Goal: Task Accomplishment & Management: Manage account settings

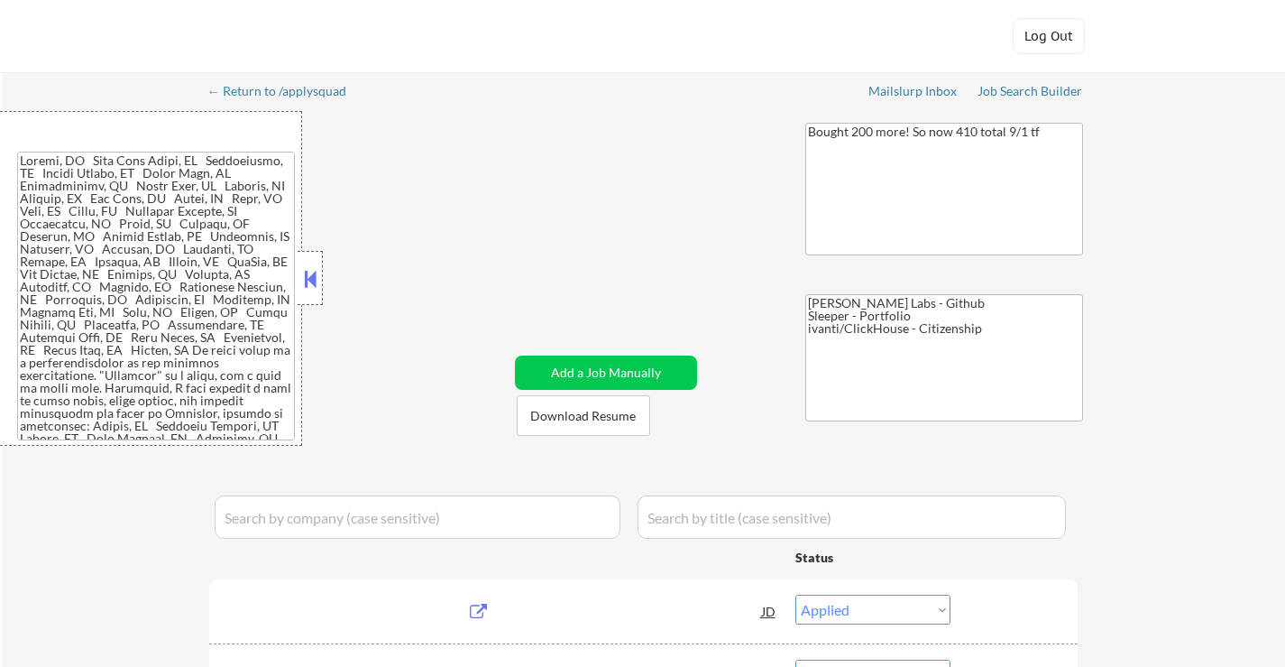
select select ""applied""
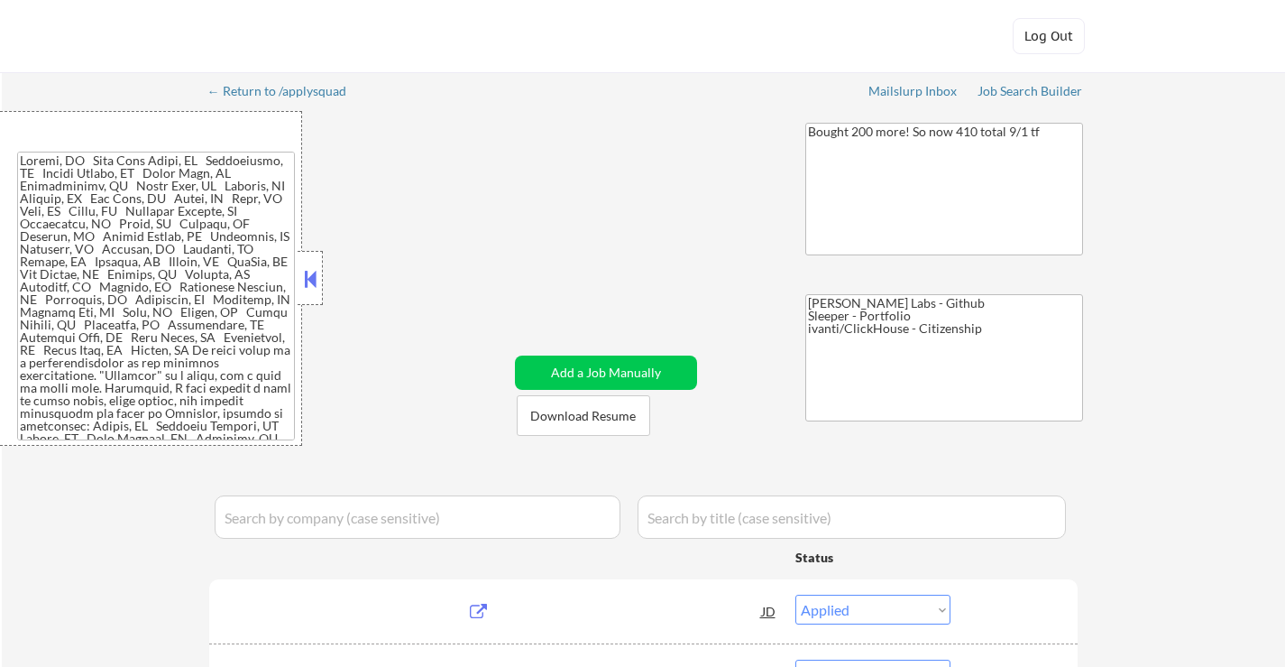
select select ""applied""
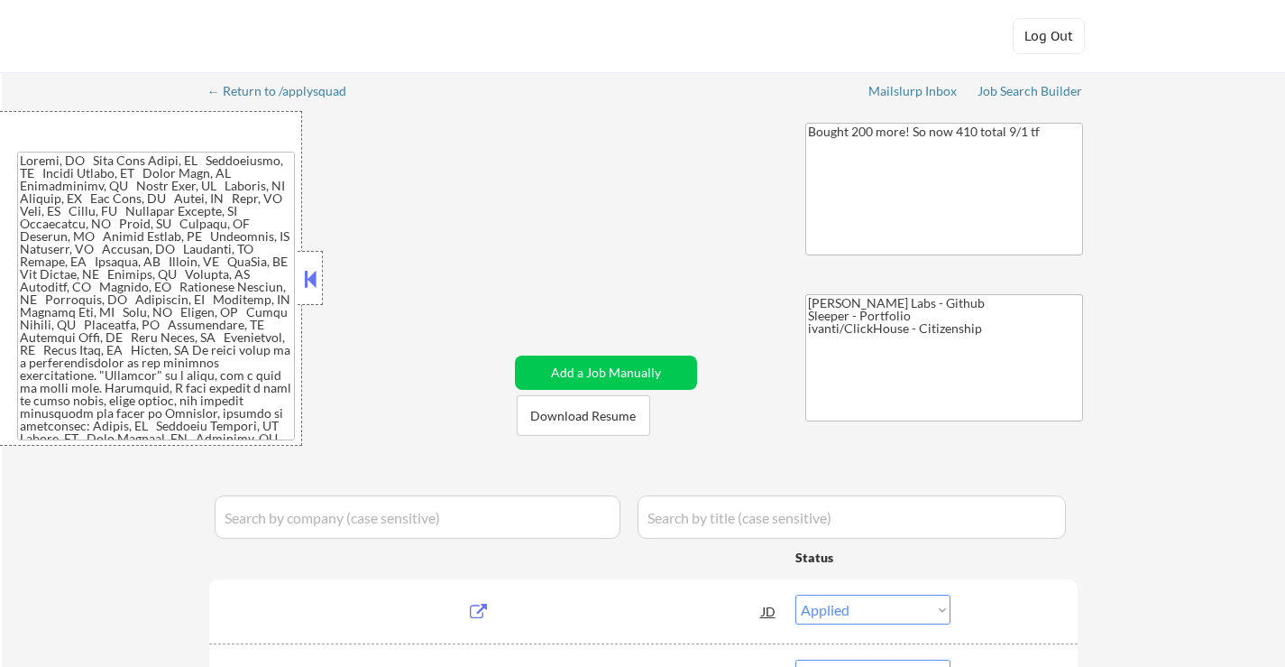
select select ""applied""
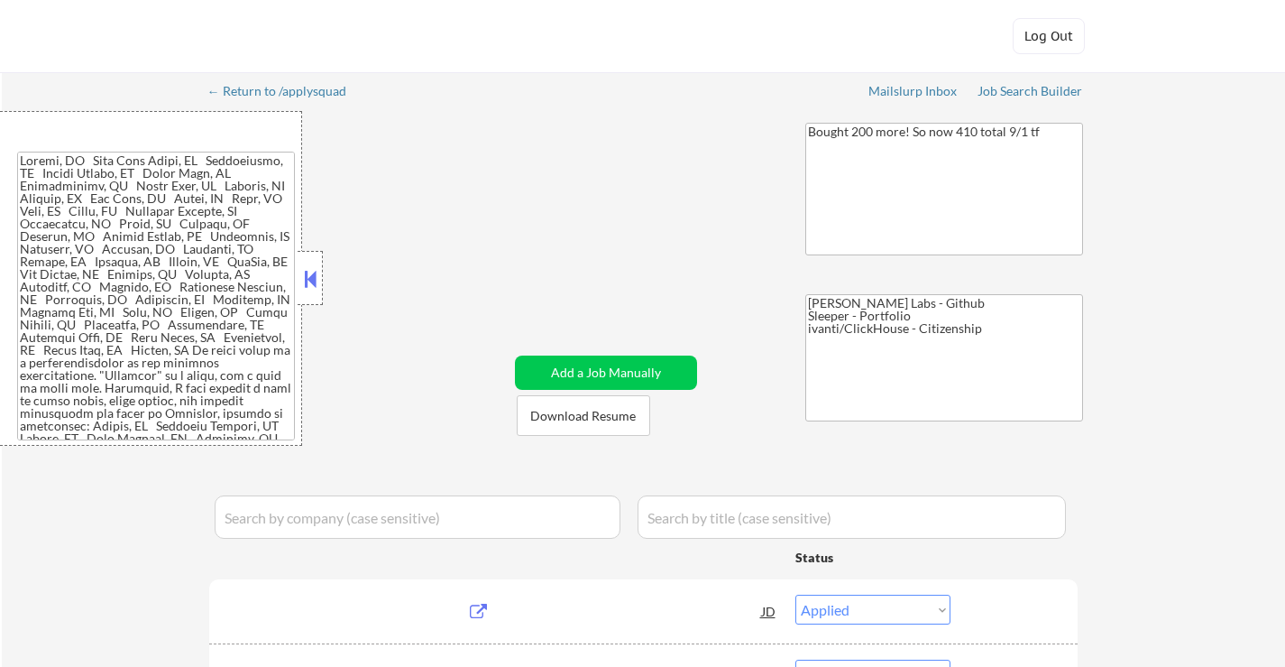
select select ""applied""
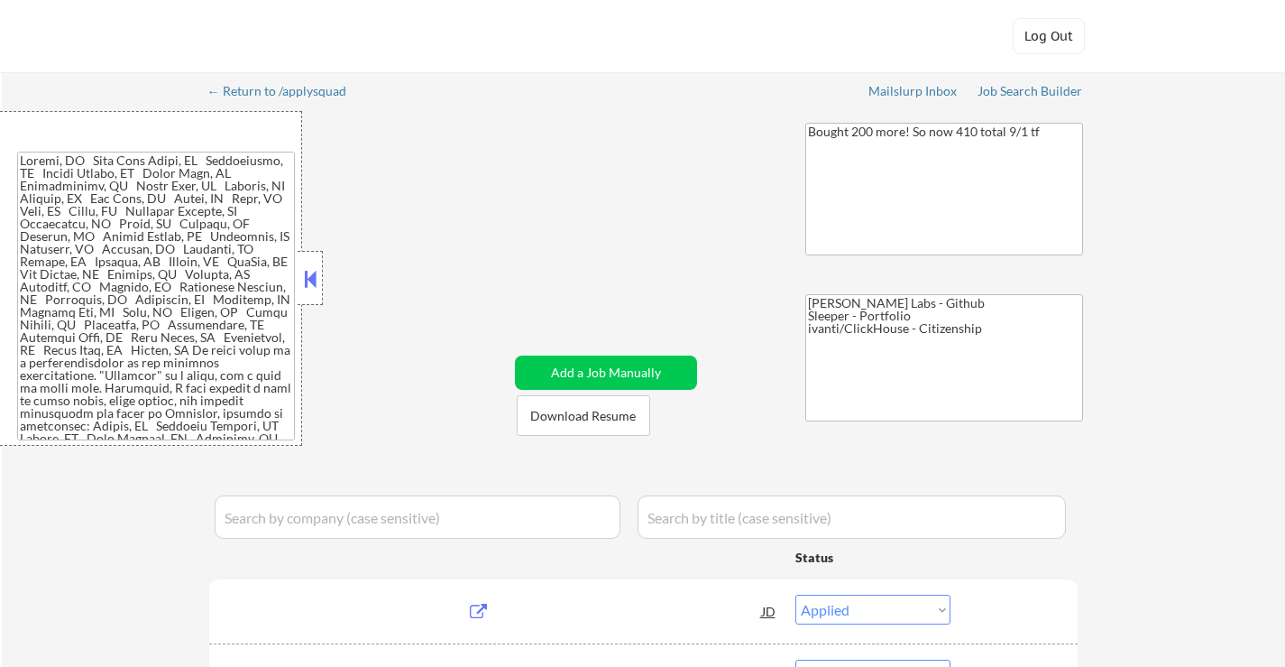
select select ""applied""
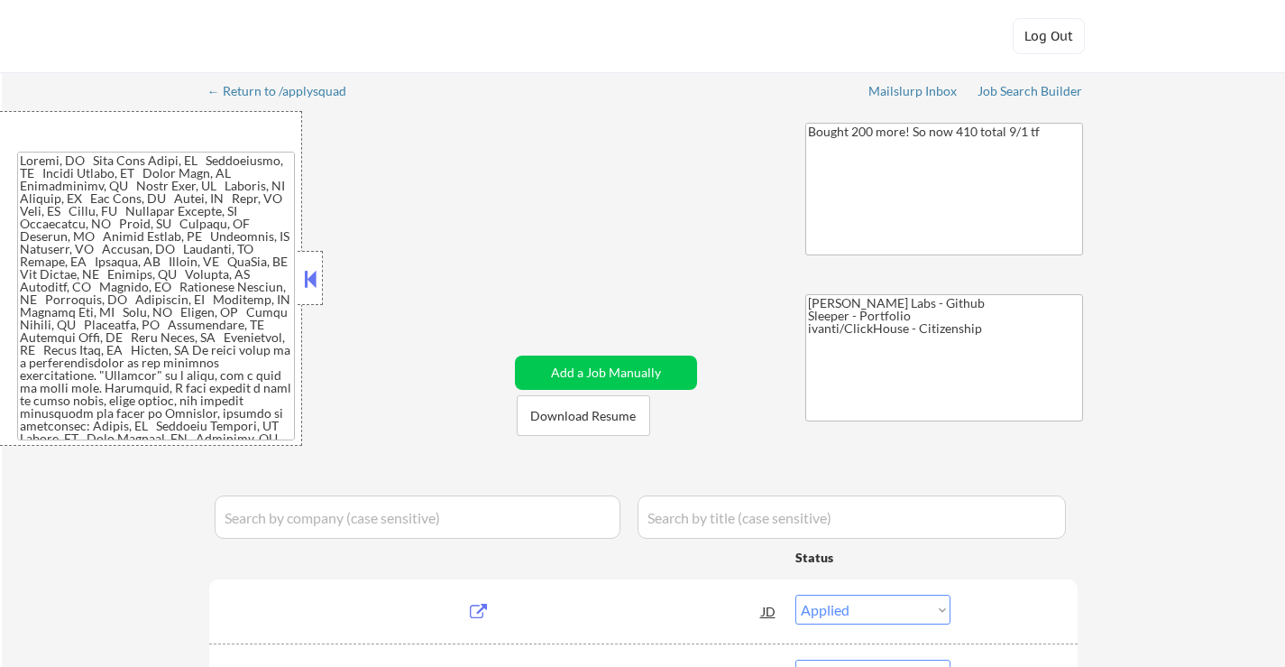
select select ""applied""
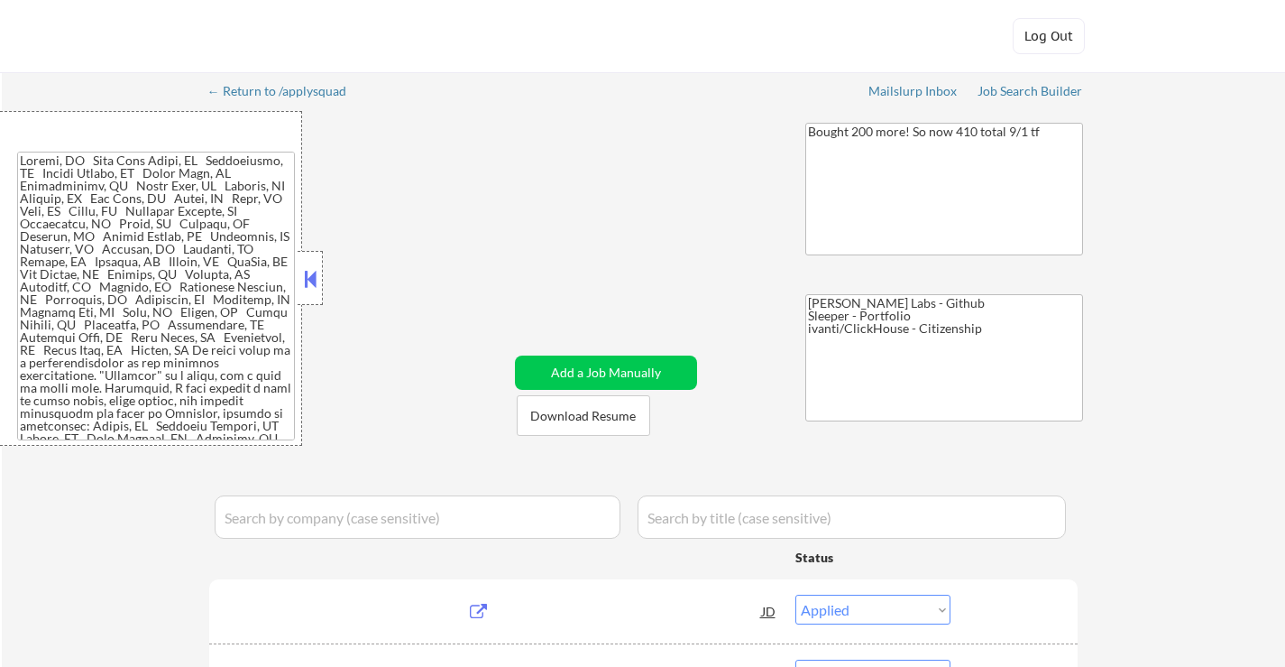
select select ""applied""
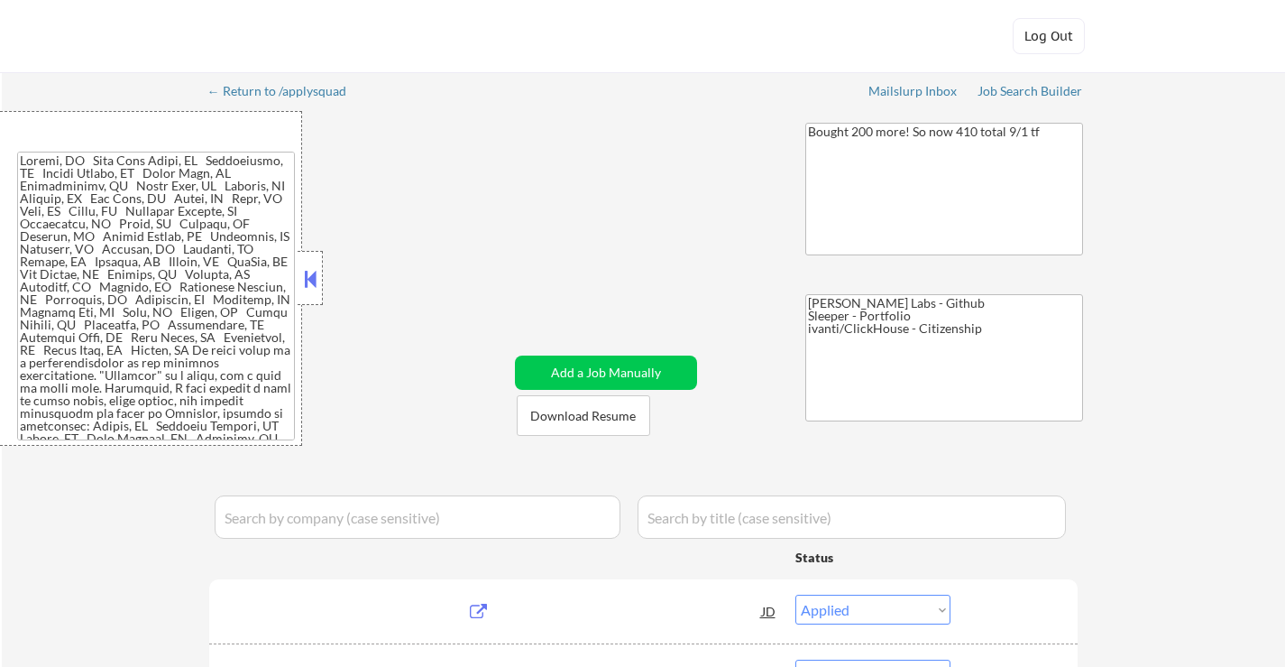
select select ""applied""
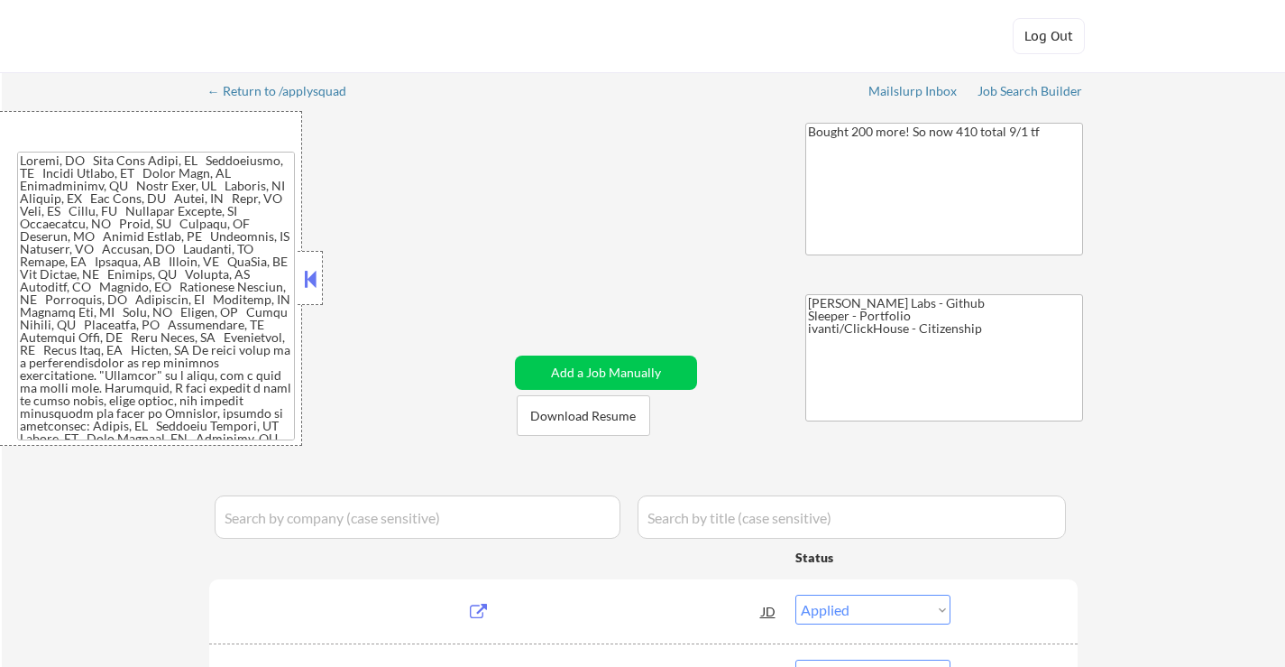
select select ""applied""
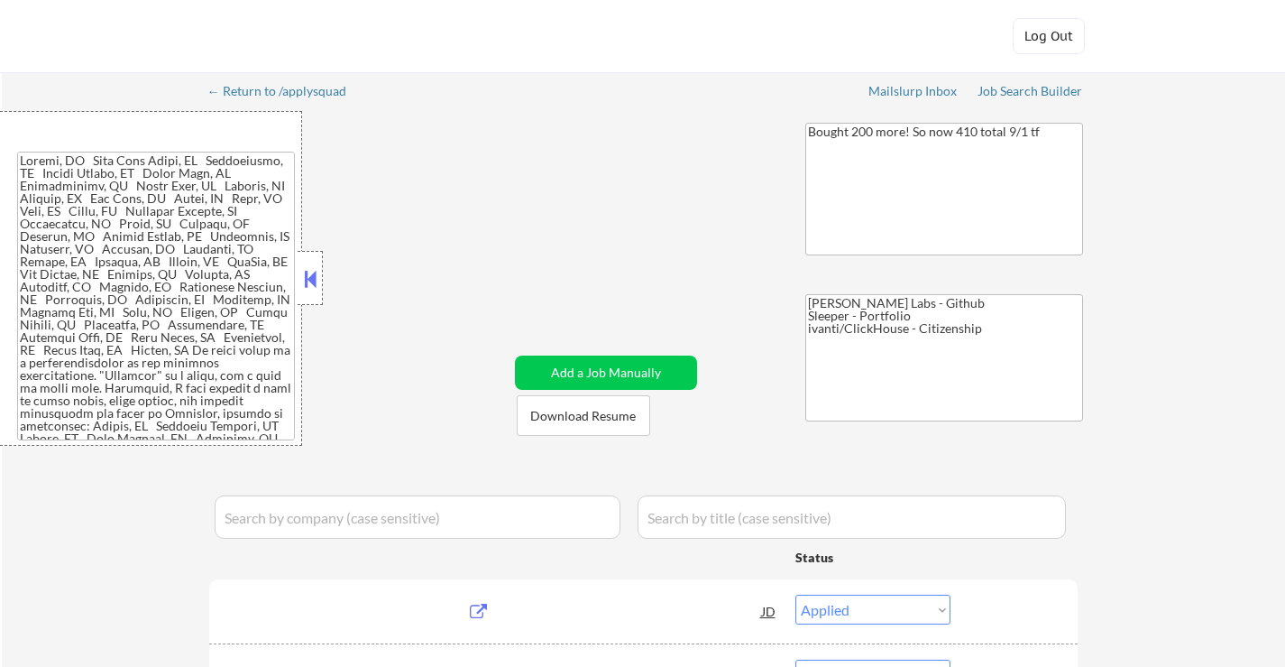
select select ""applied""
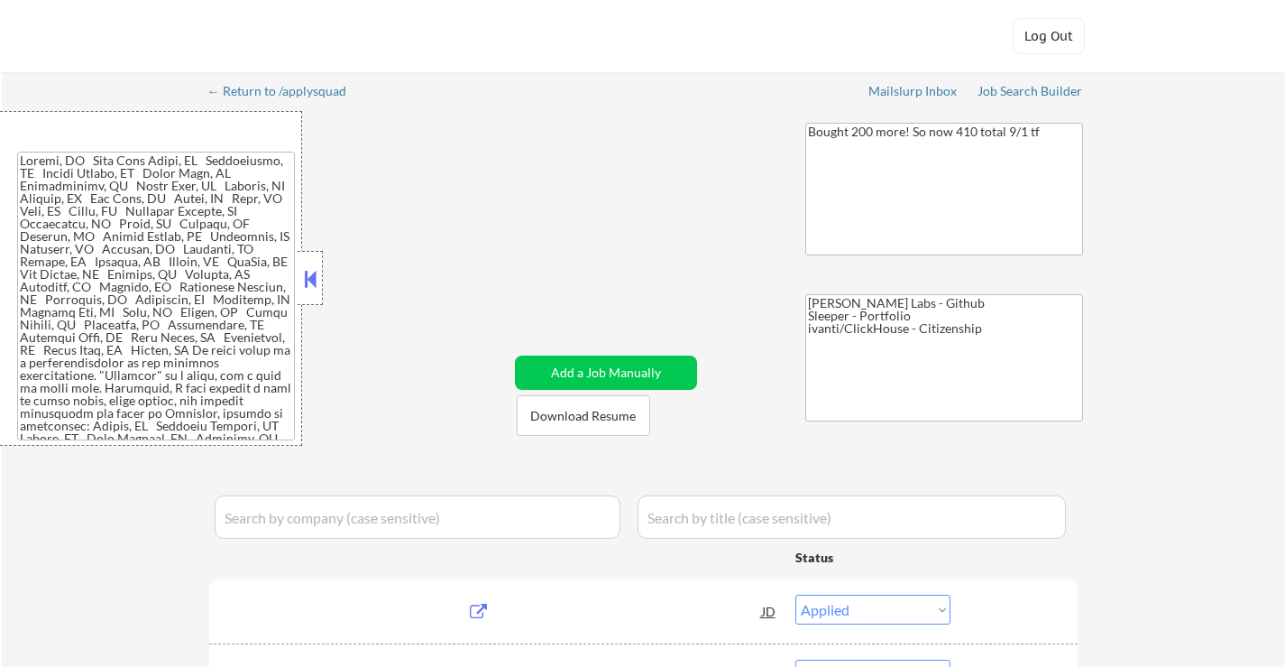
select select ""applied""
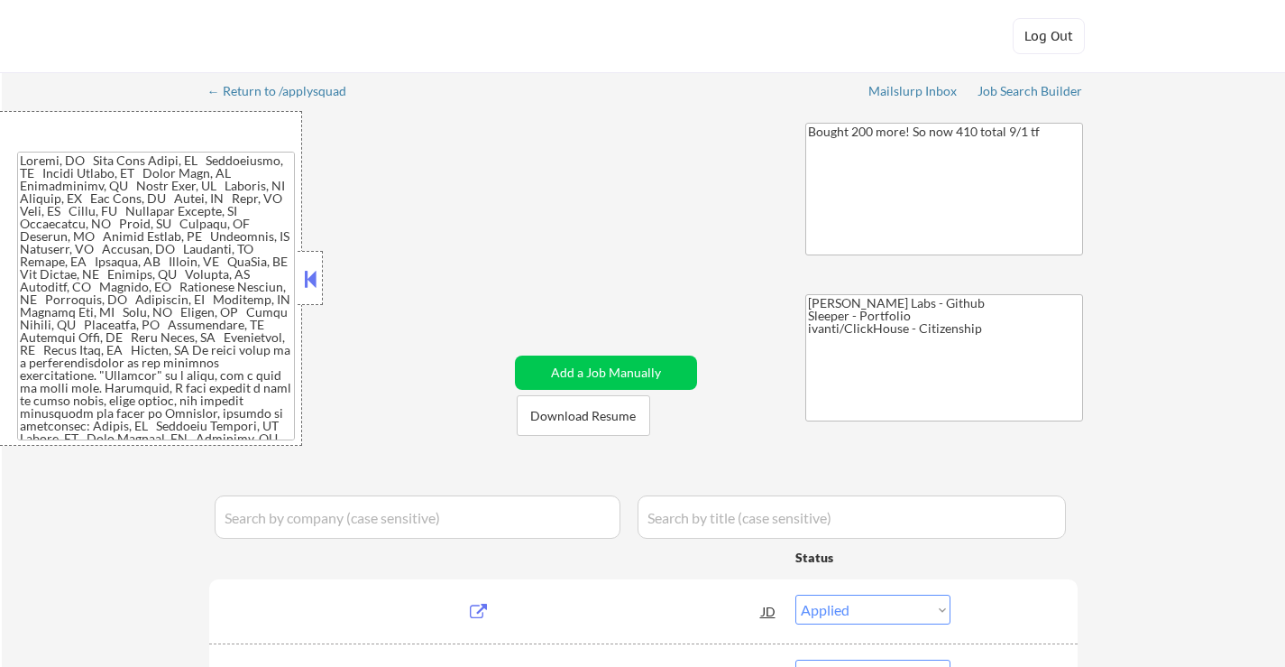
select select ""applied""
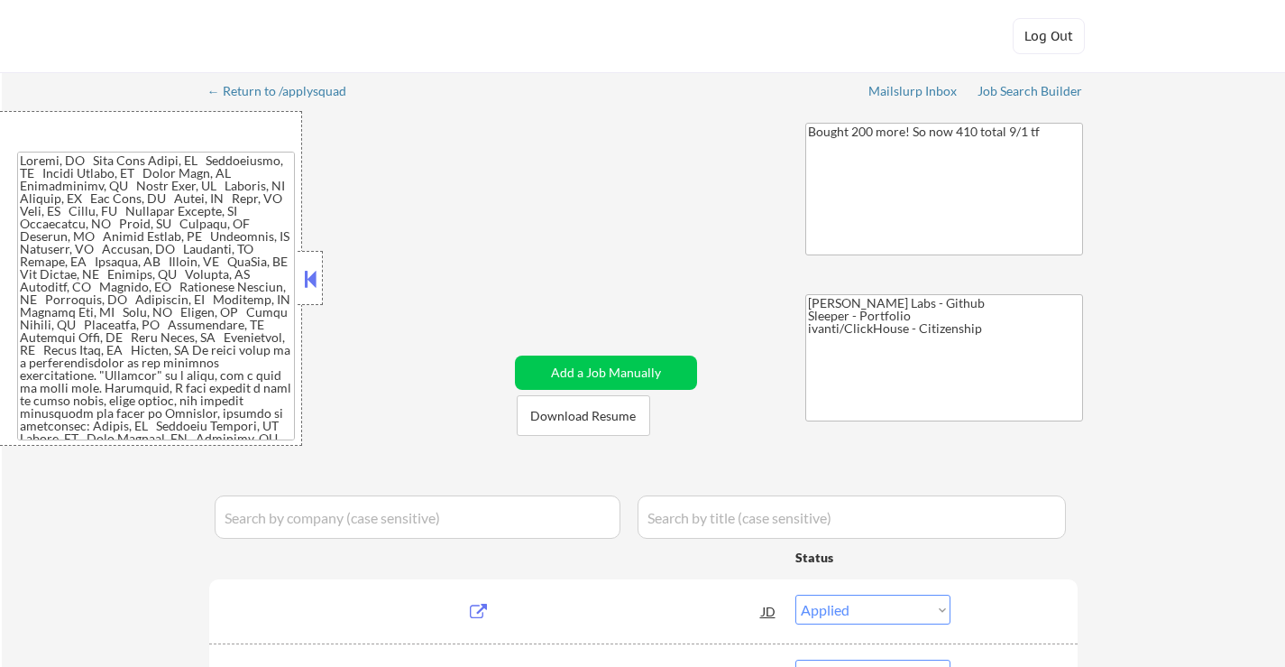
select select ""applied""
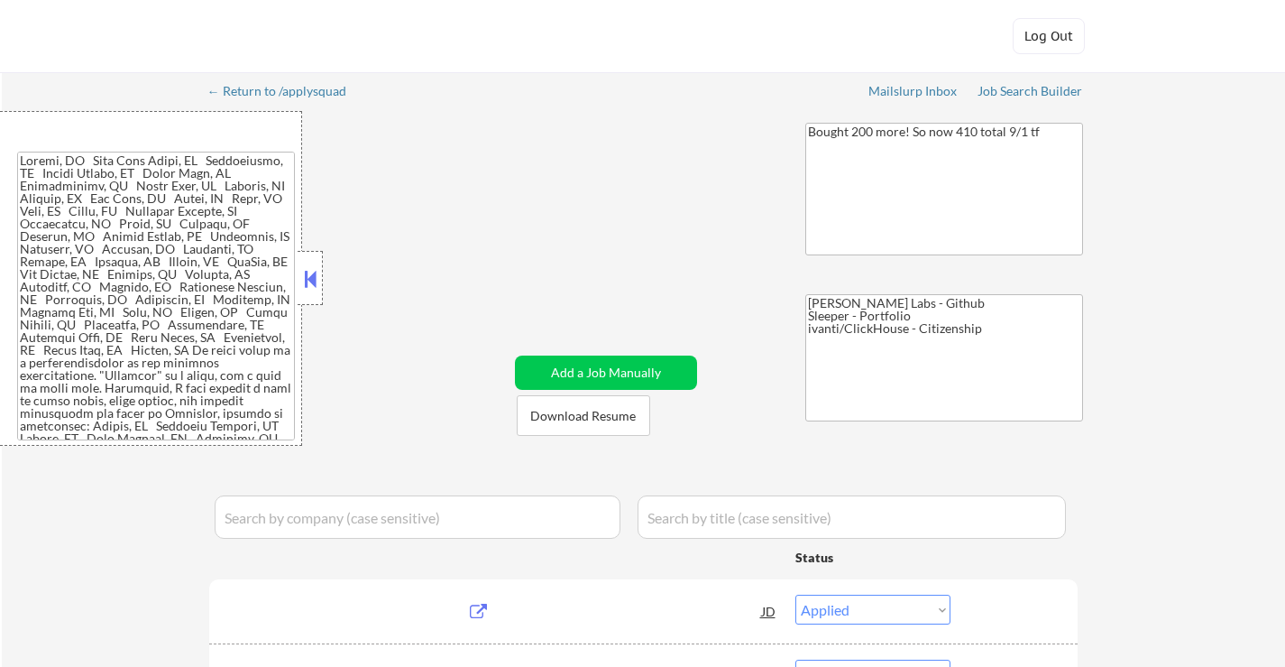
select select ""applied""
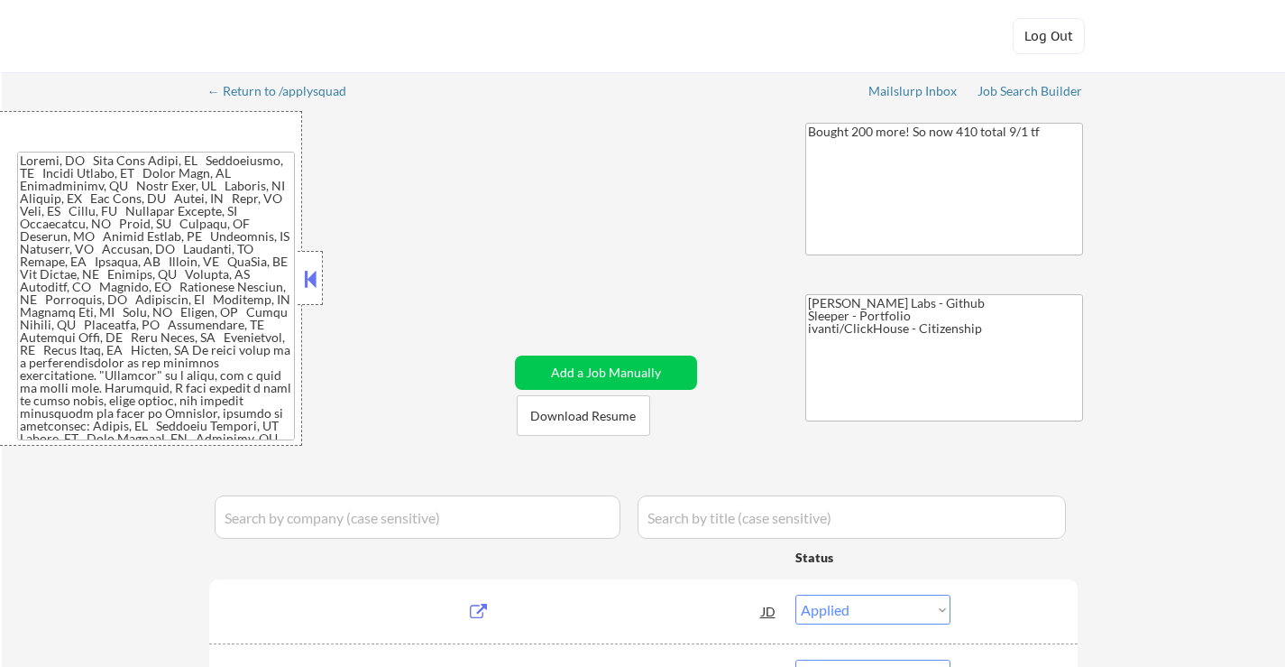
select select ""applied""
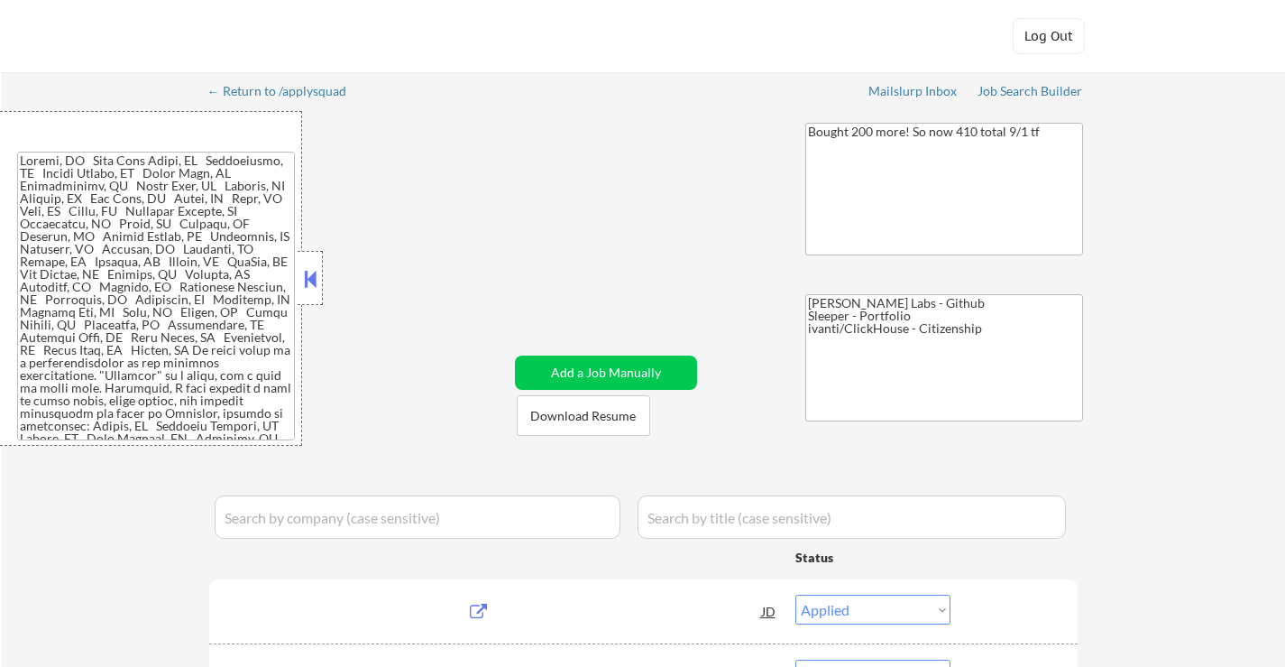
select select ""applied""
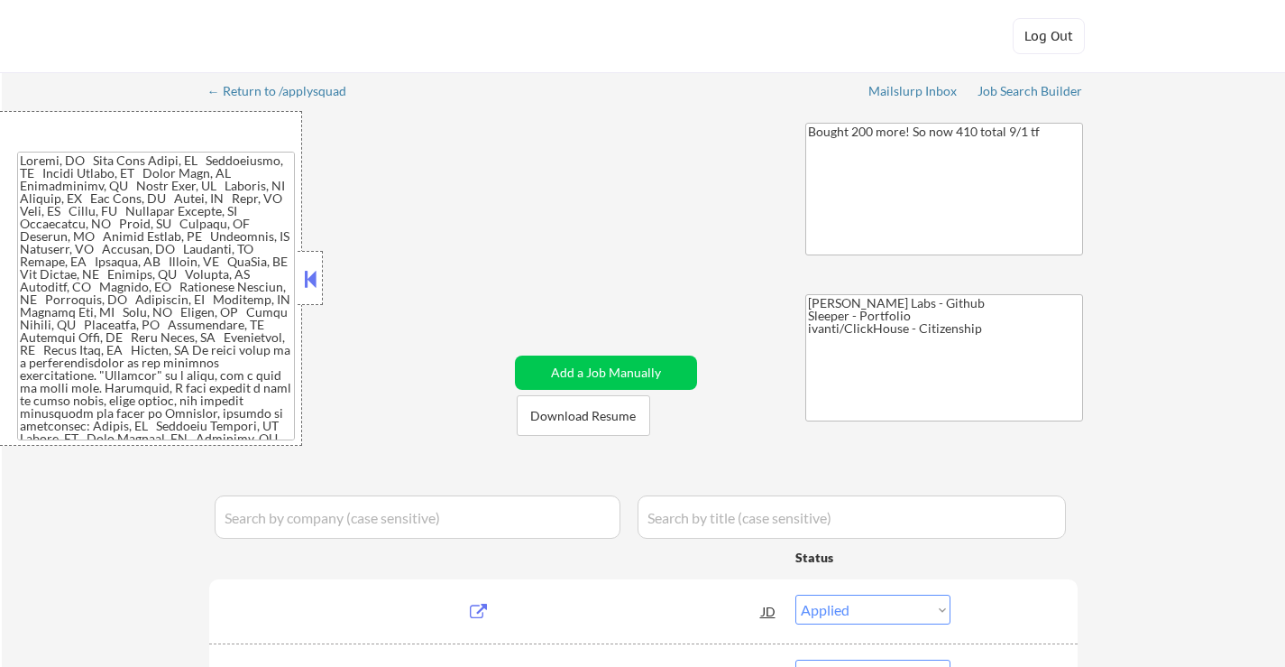
select select ""applied""
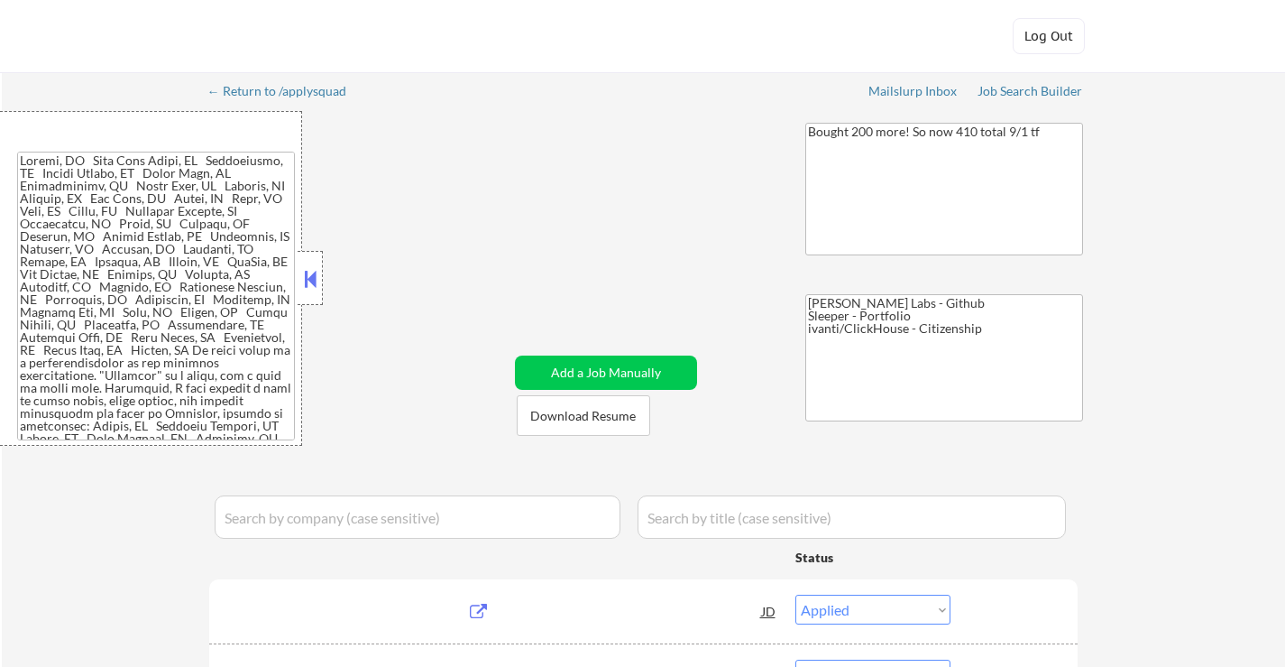
select select ""applied""
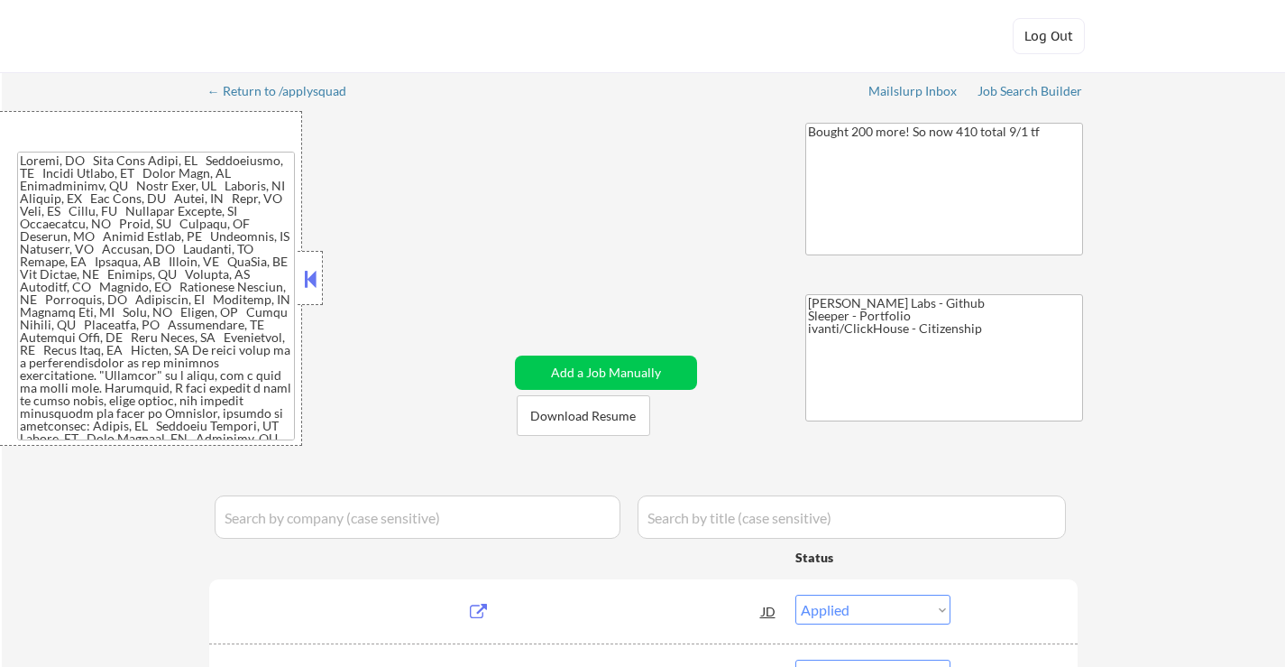
select select ""applied""
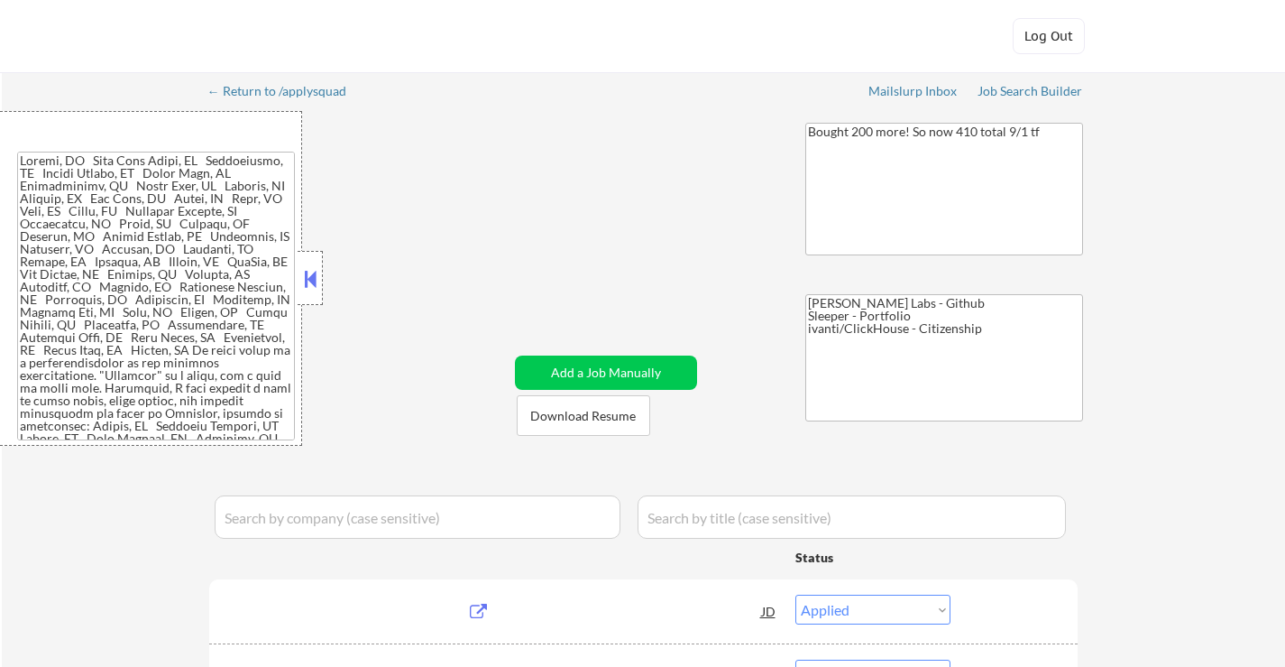
select select ""pending""
select select ""applied""
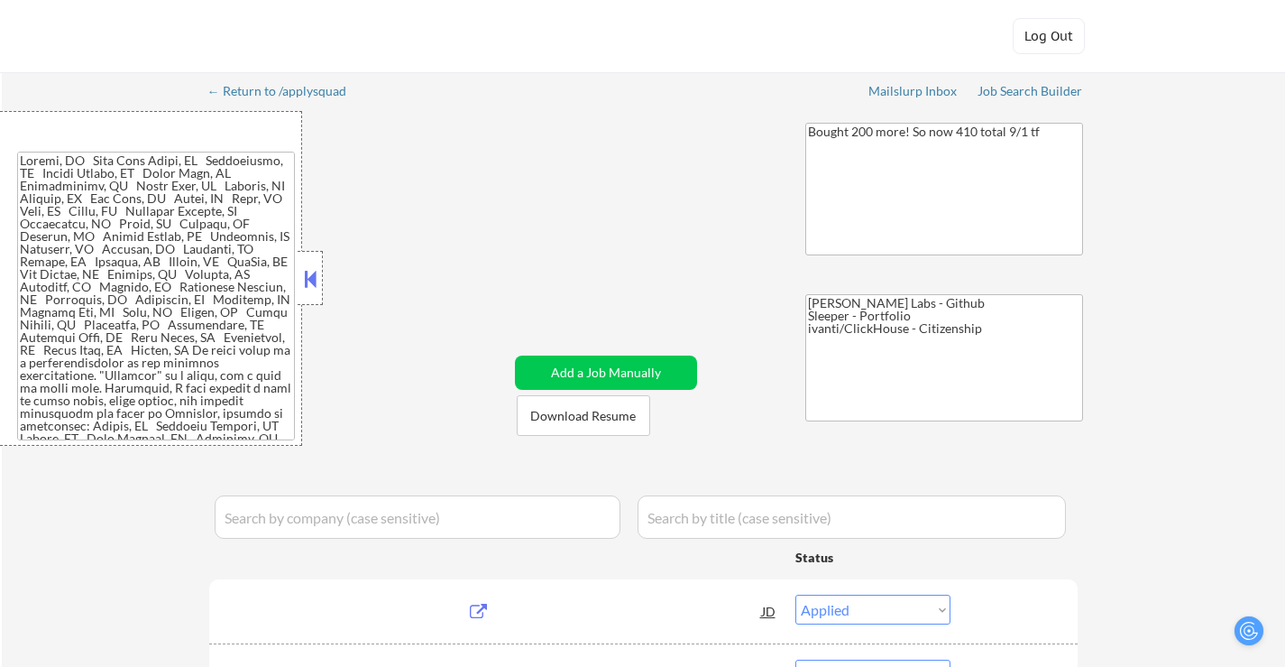
select select ""pending""
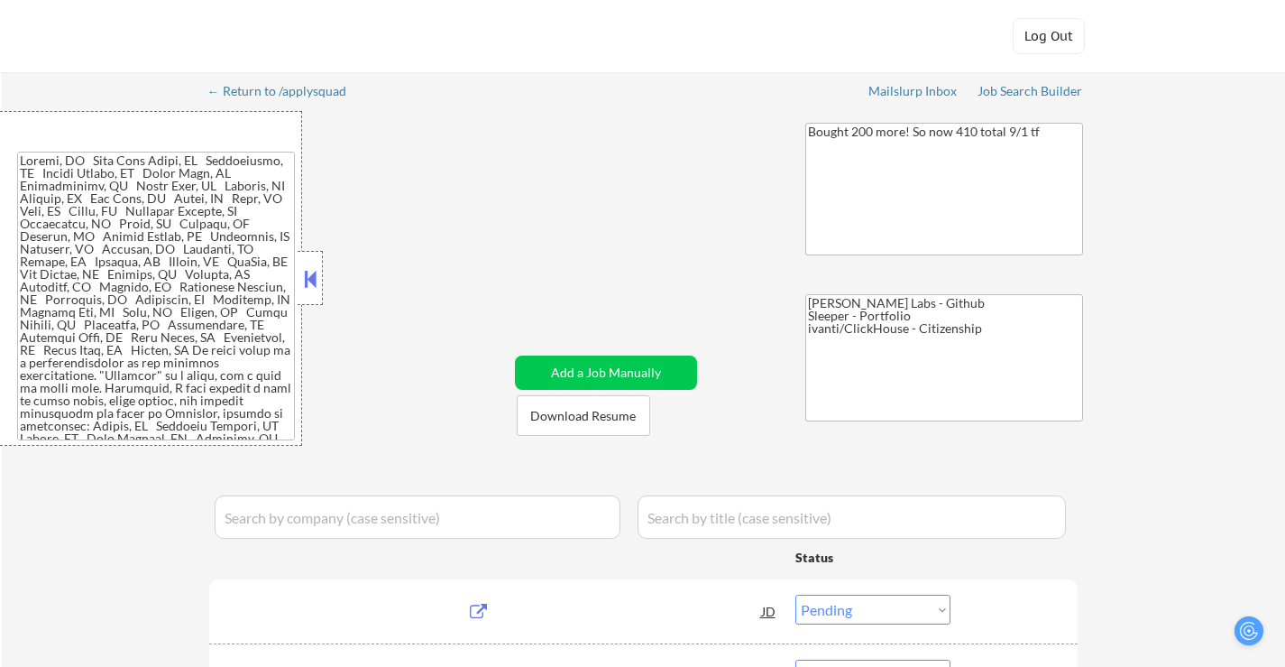
select select ""pending""
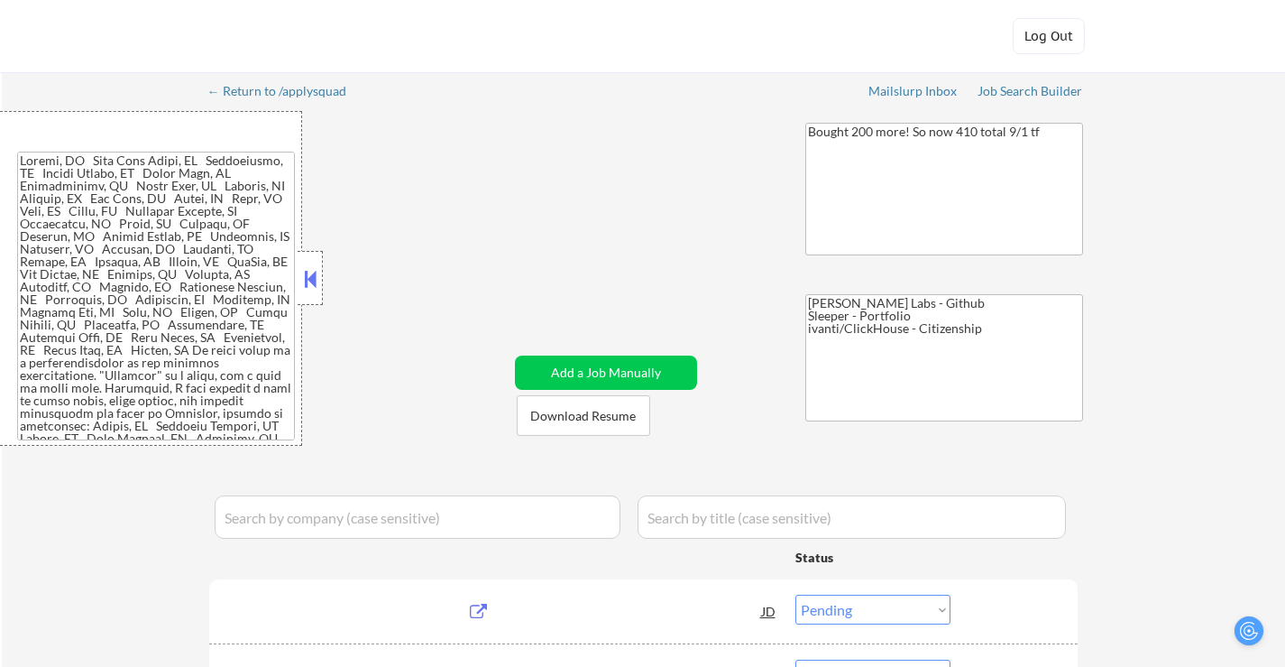
select select ""pending""
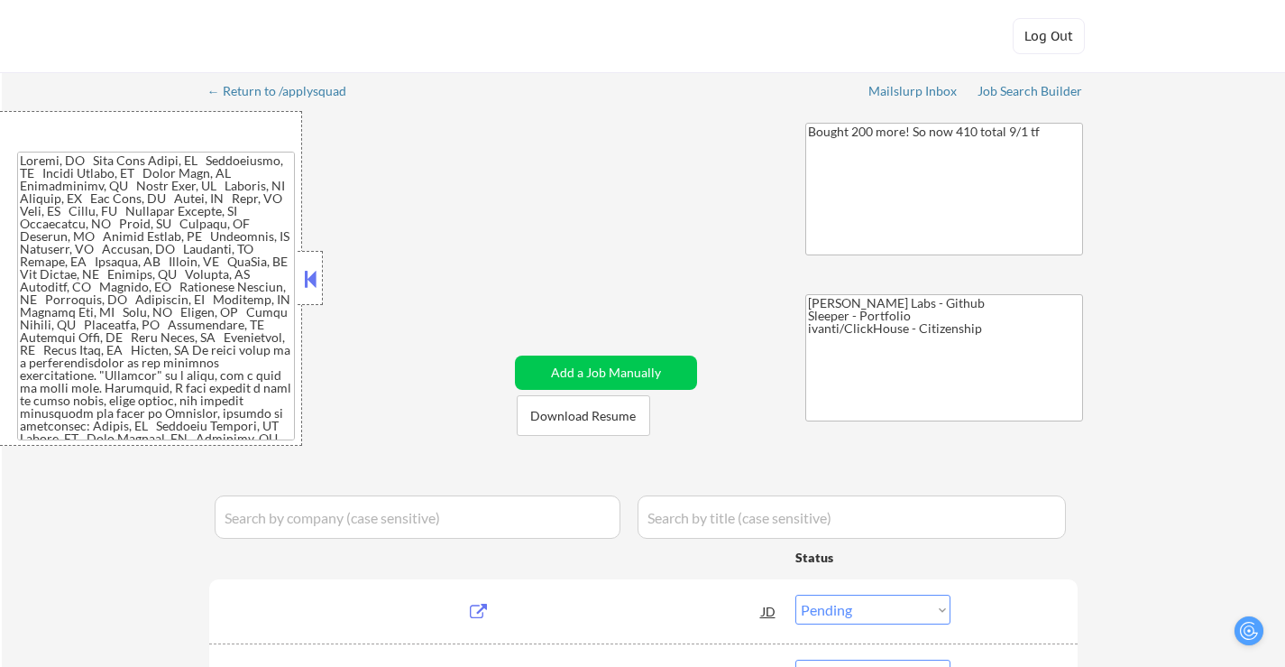
select select ""pending""
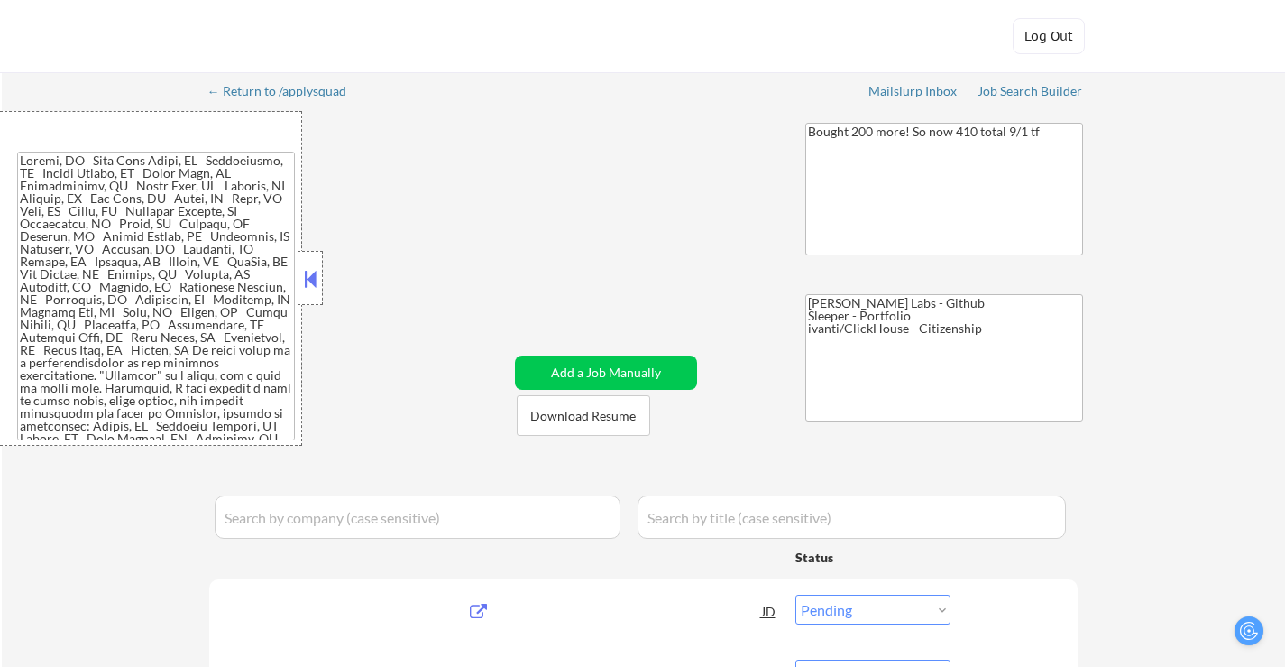
select select ""pending""
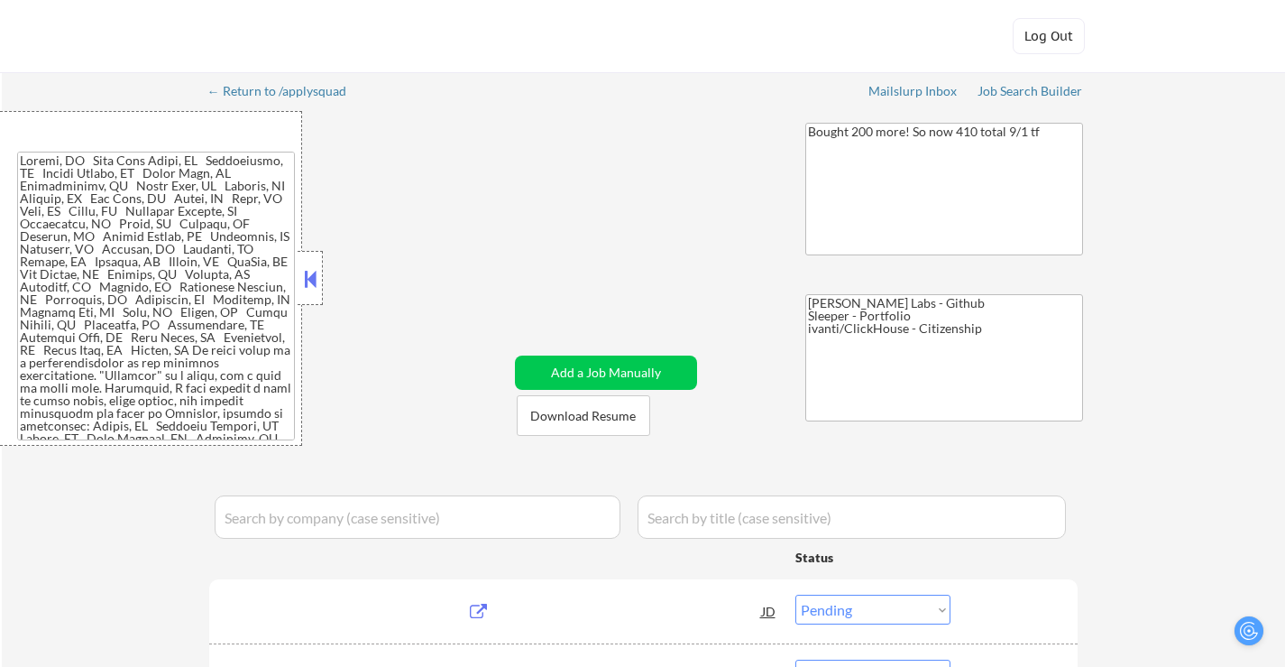
select select ""pending""
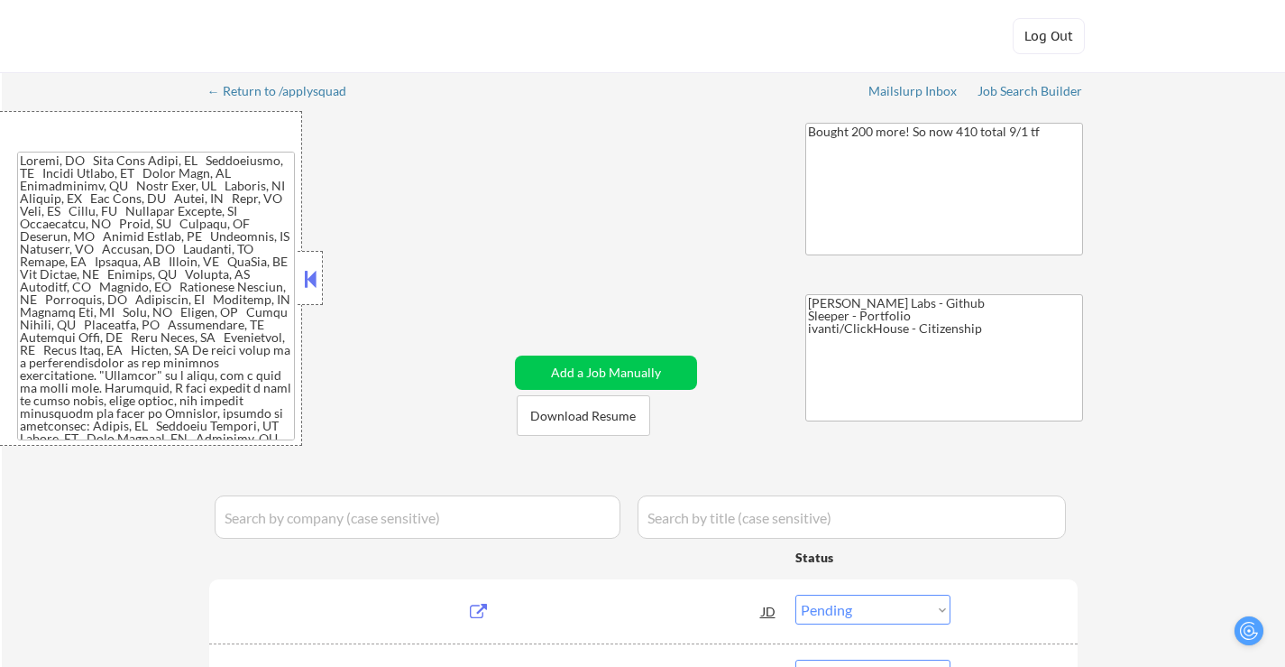
select select ""pending""
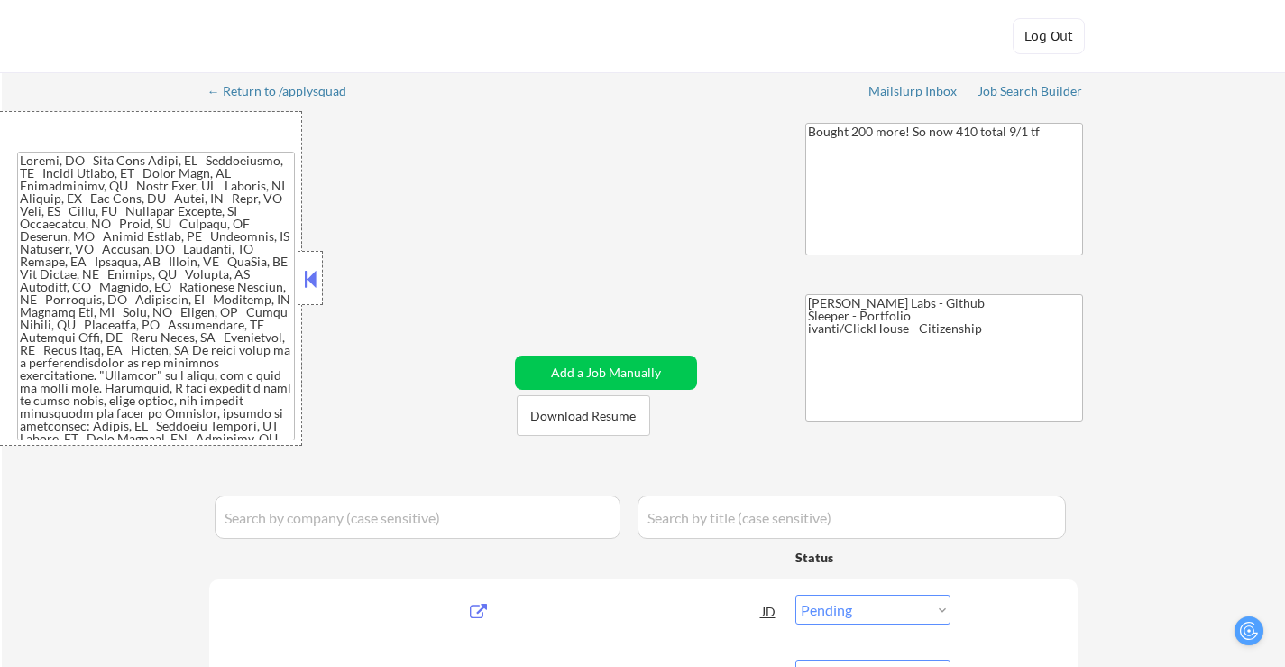
select select ""pending""
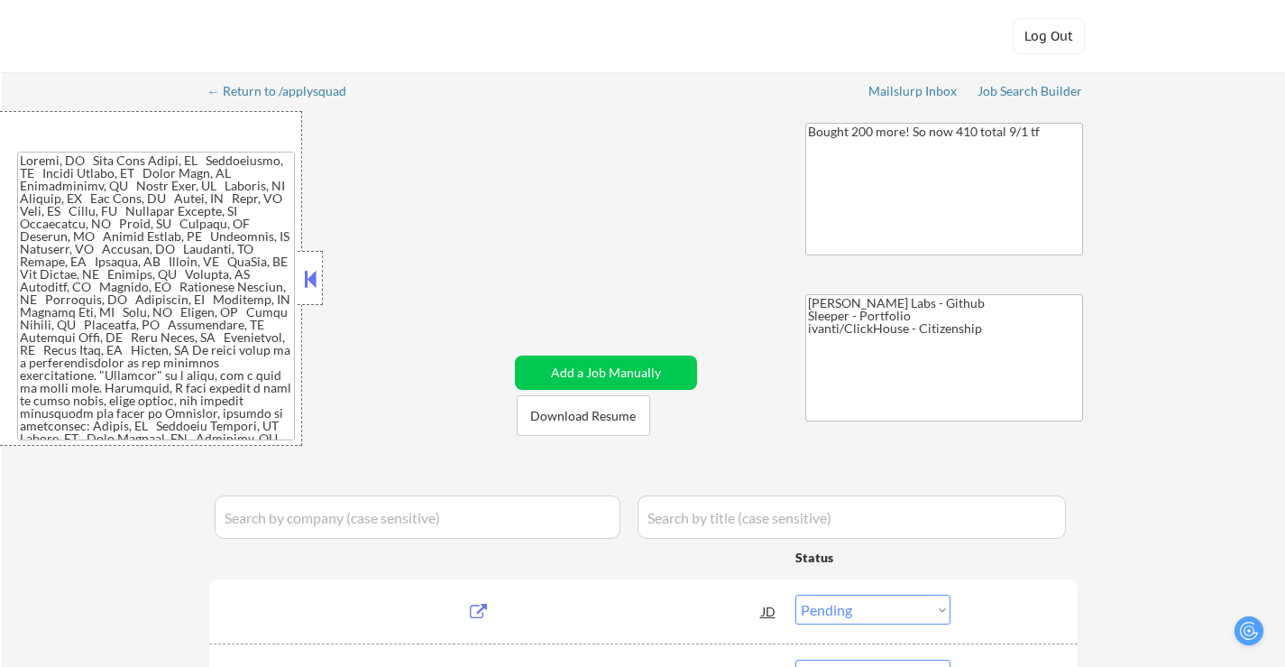
select select ""pending""
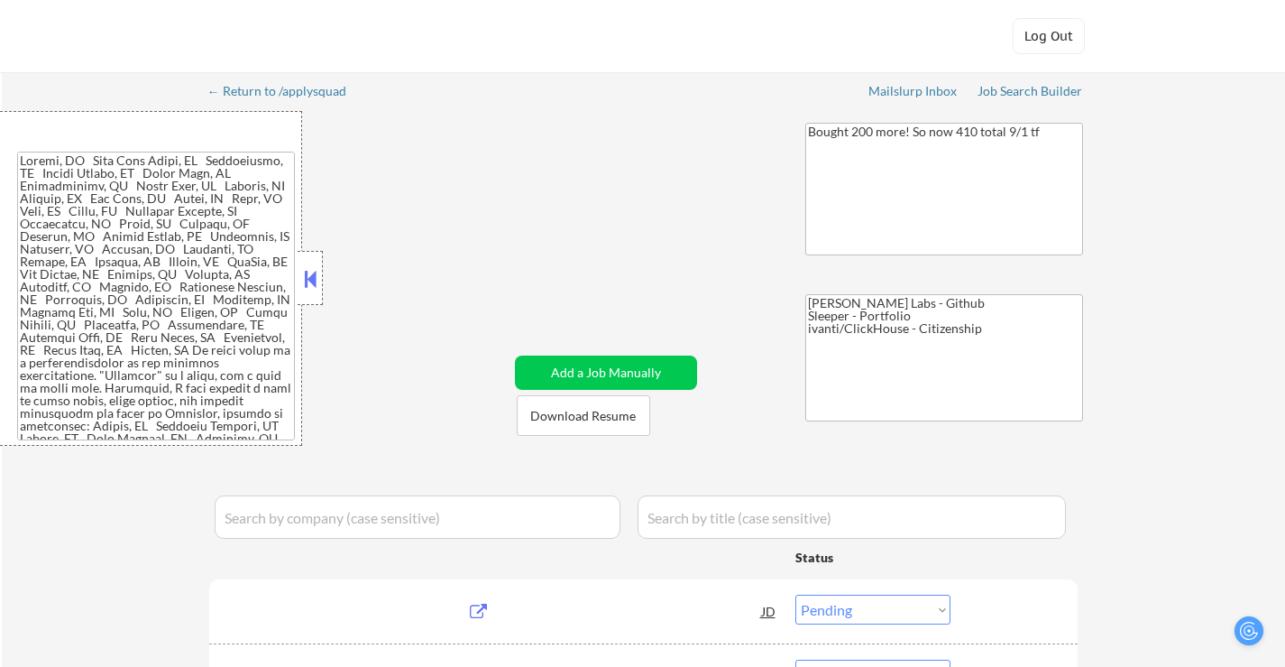
select select ""pending""
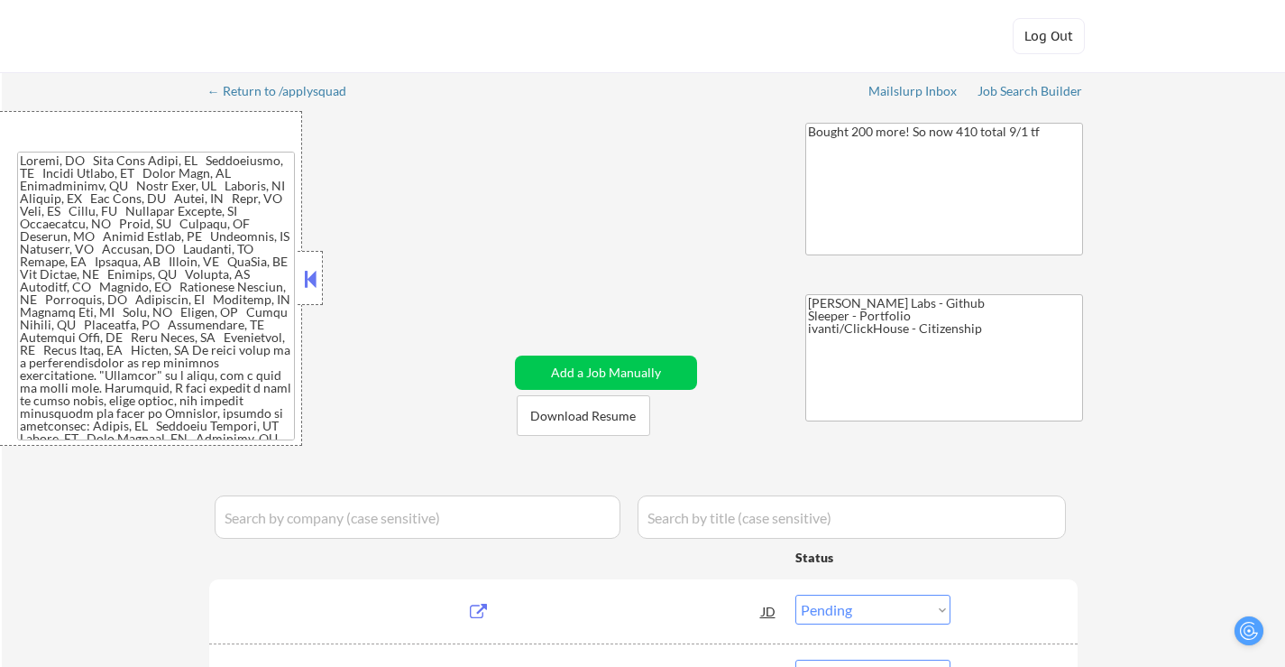
select select ""pending""
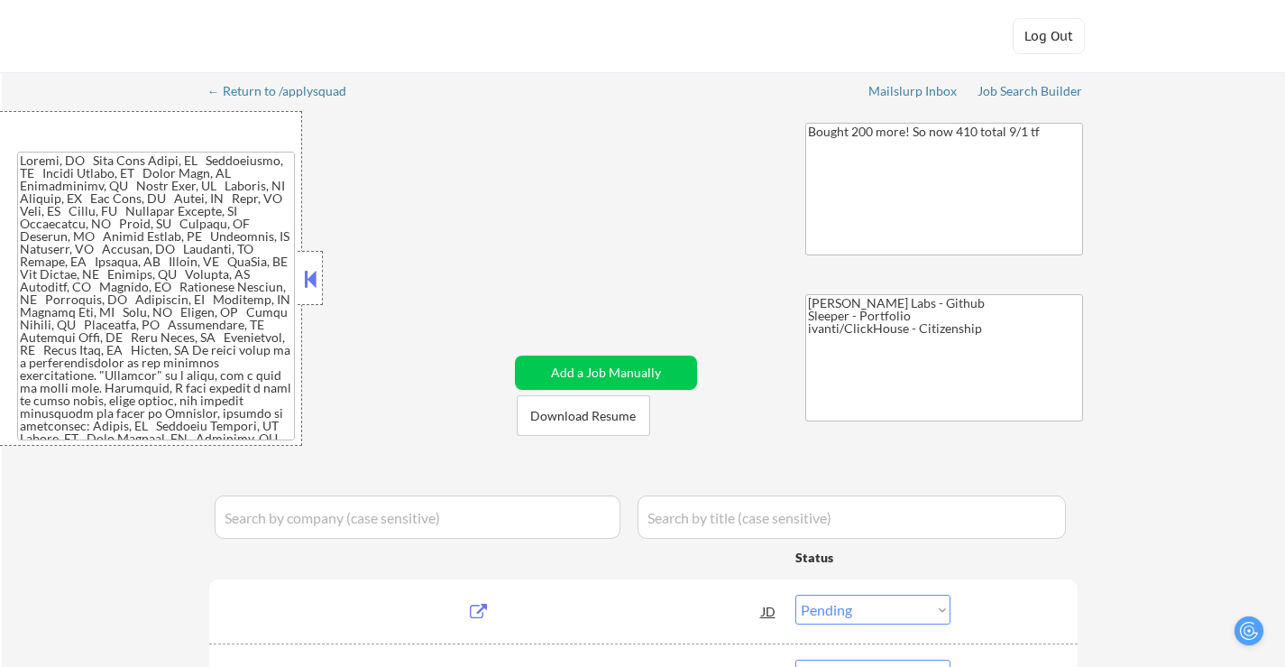
select select ""pending""
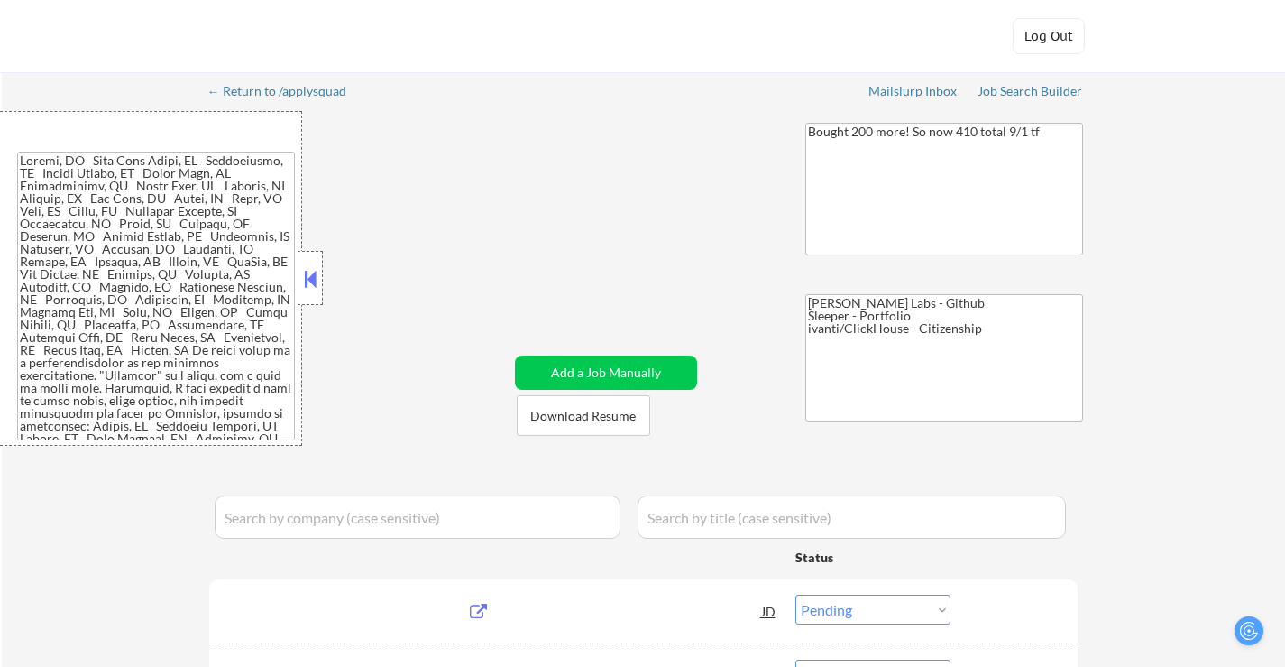
select select ""pending""
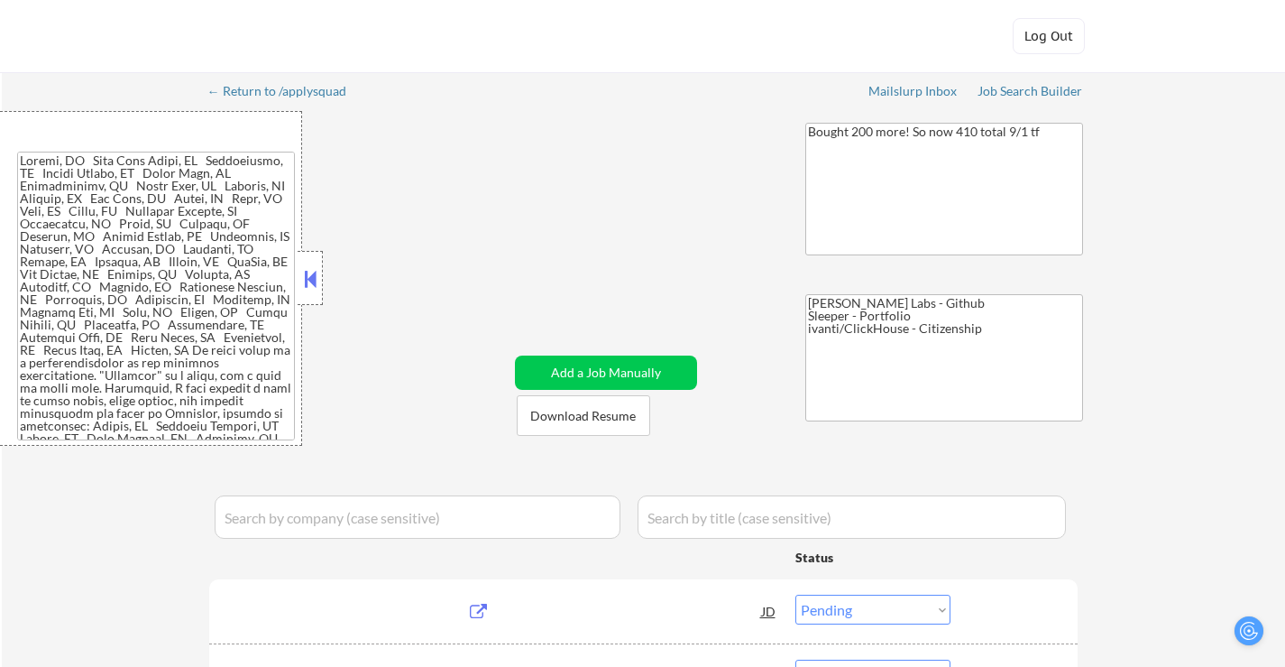
select select ""pending""
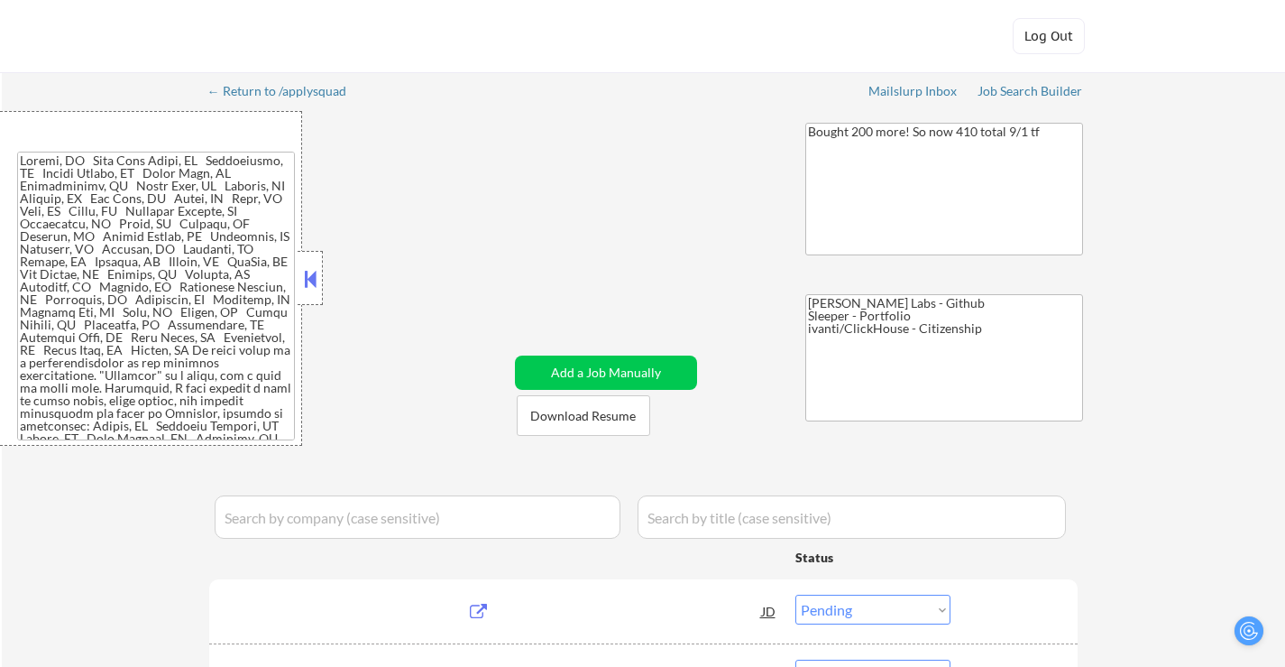
select select ""pending""
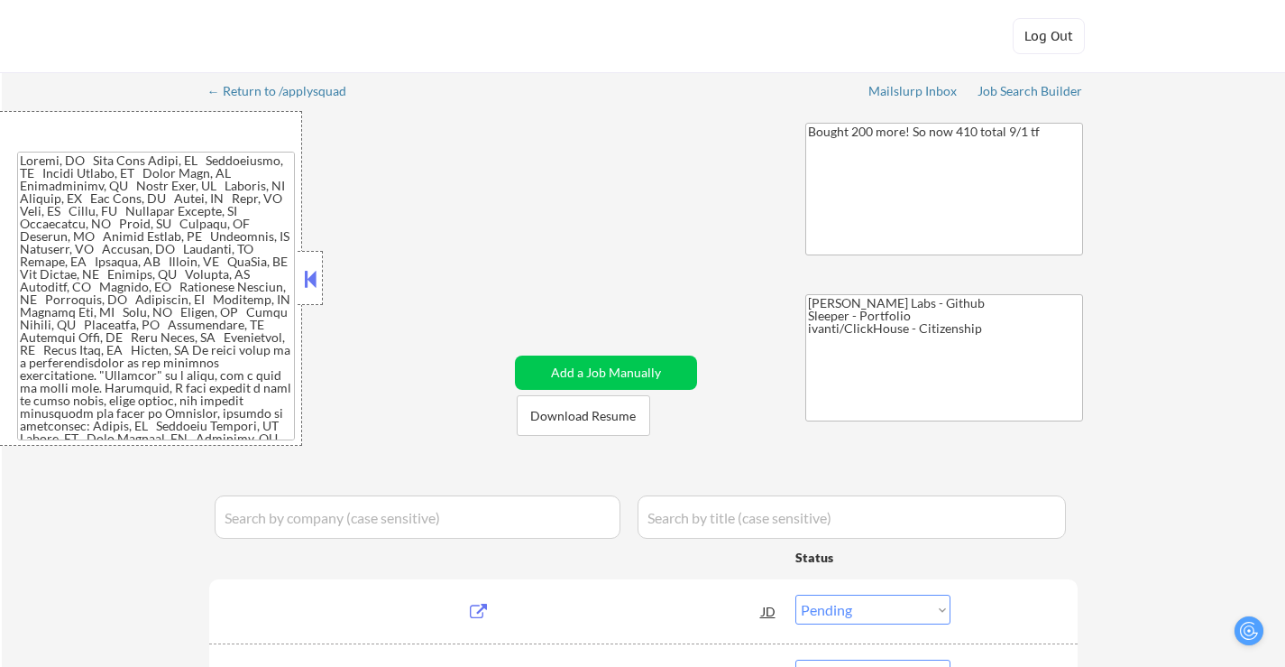
select select ""pending""
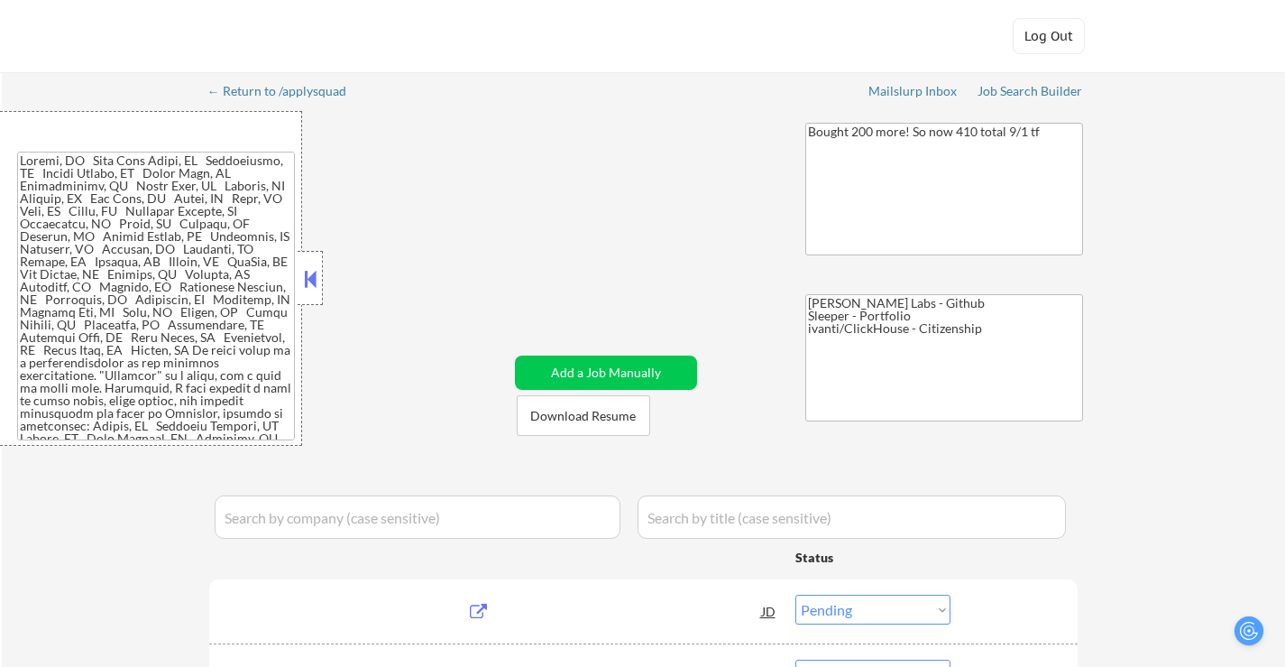
select select ""pending""
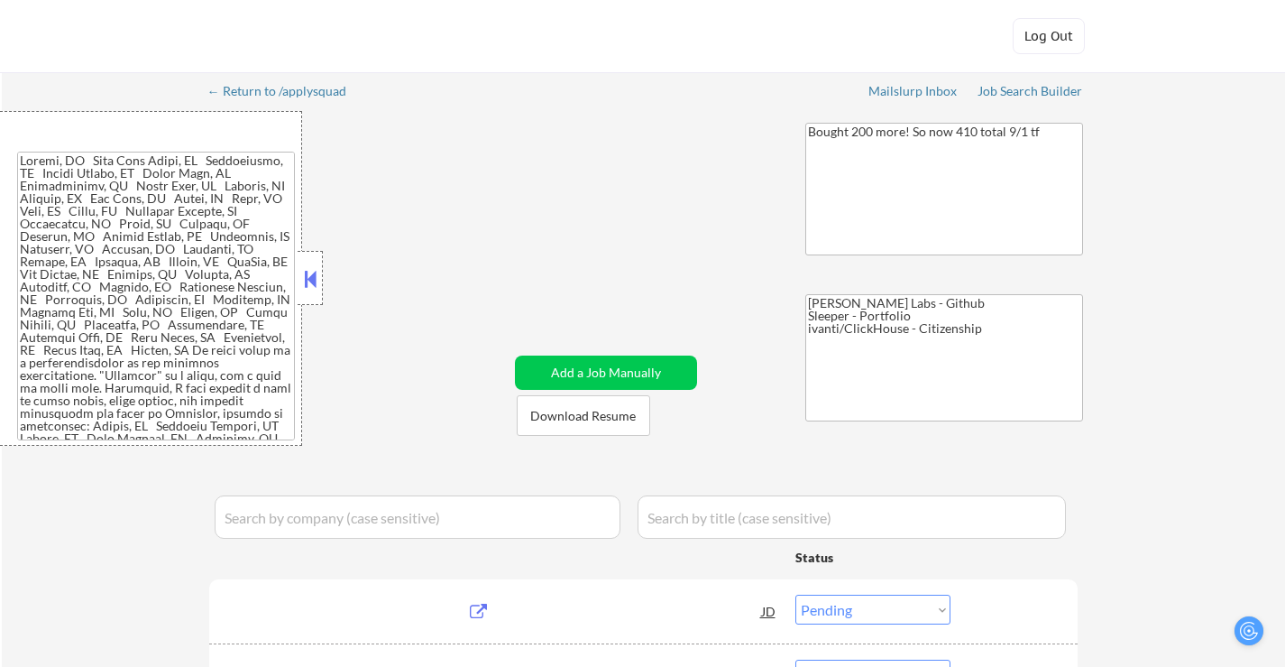
select select ""pending""
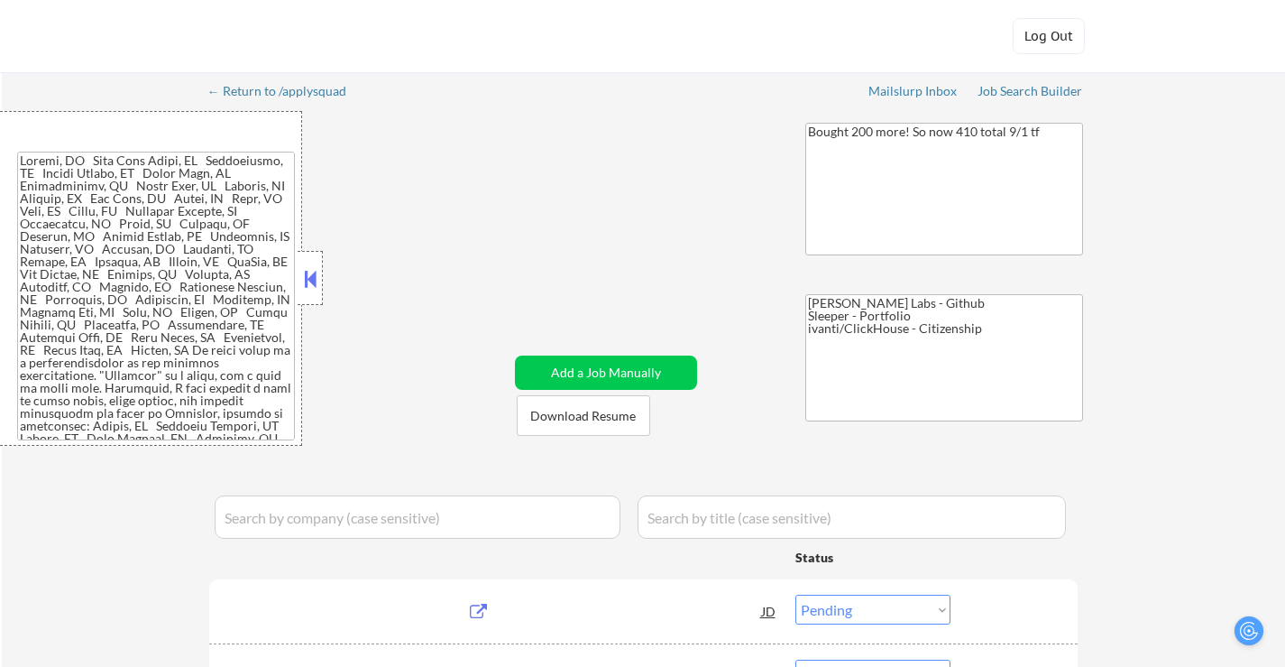
select select ""pending""
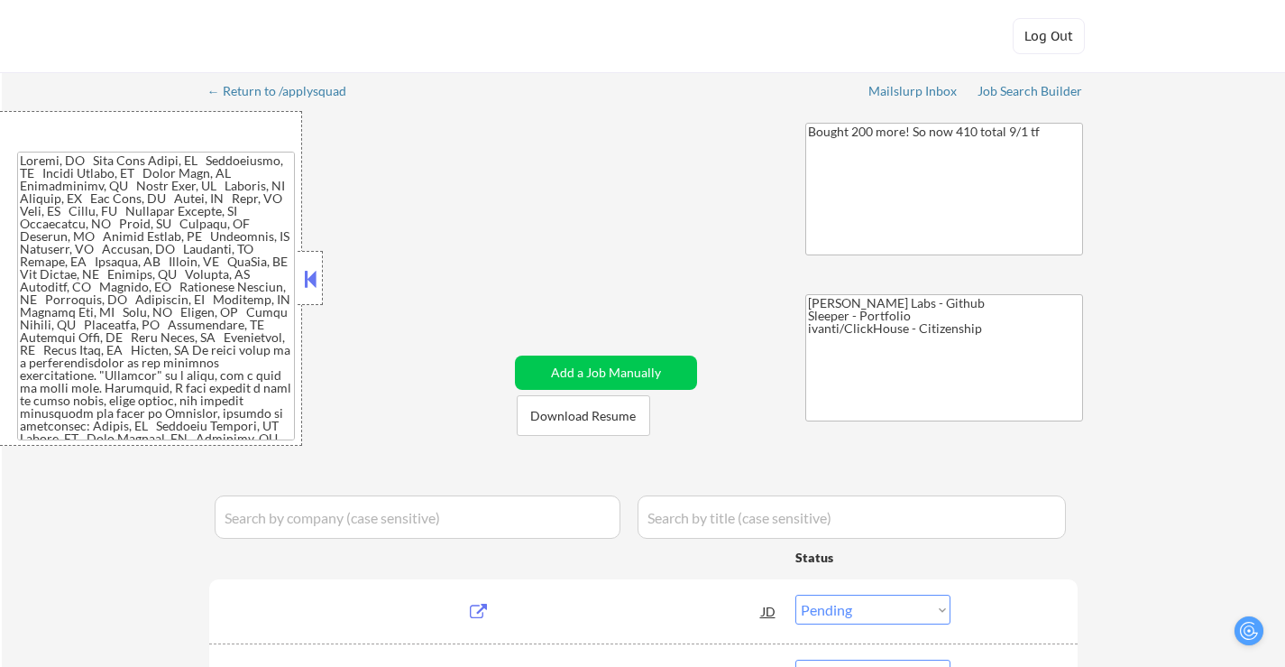
select select ""pending""
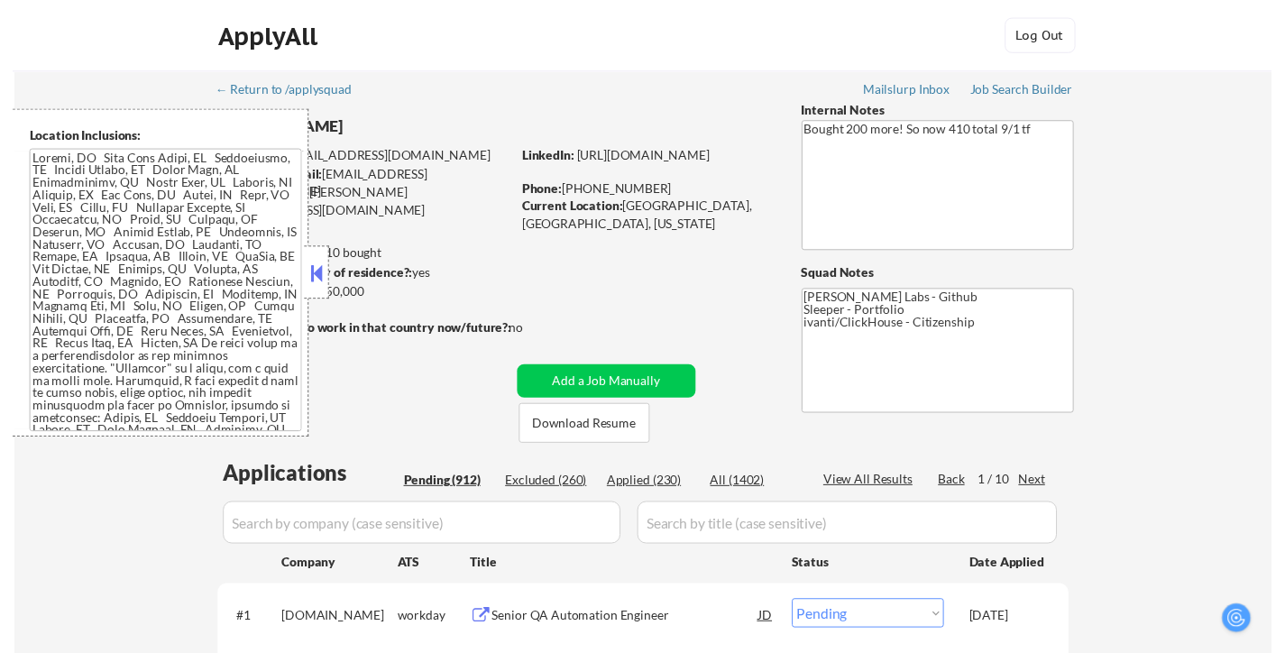
scroll to position [90, 0]
